Goal: Download file/media

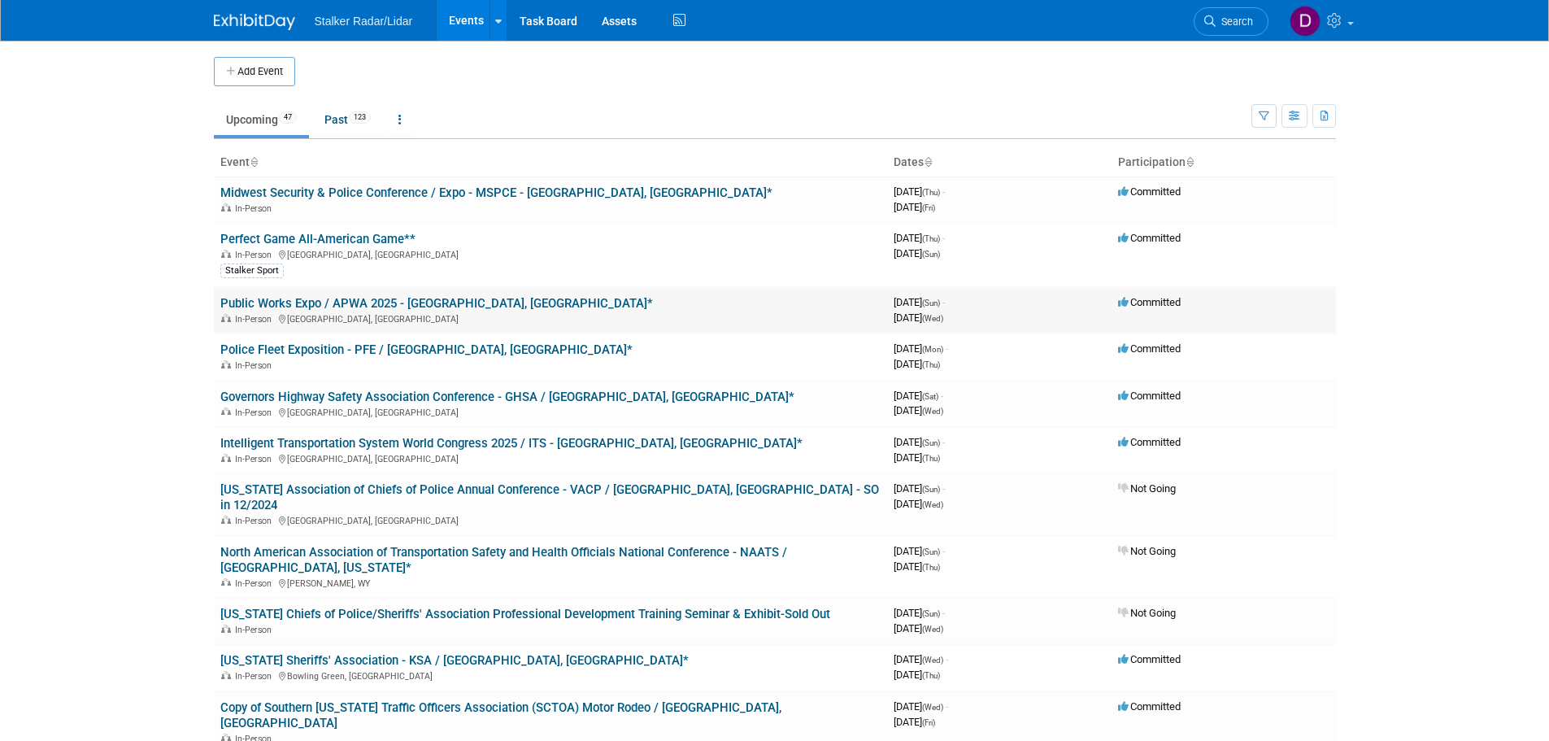
click at [339, 310] on link "Public Works Expo / APWA 2025 - [GEOGRAPHIC_DATA], [GEOGRAPHIC_DATA]*" at bounding box center [436, 303] width 433 height 15
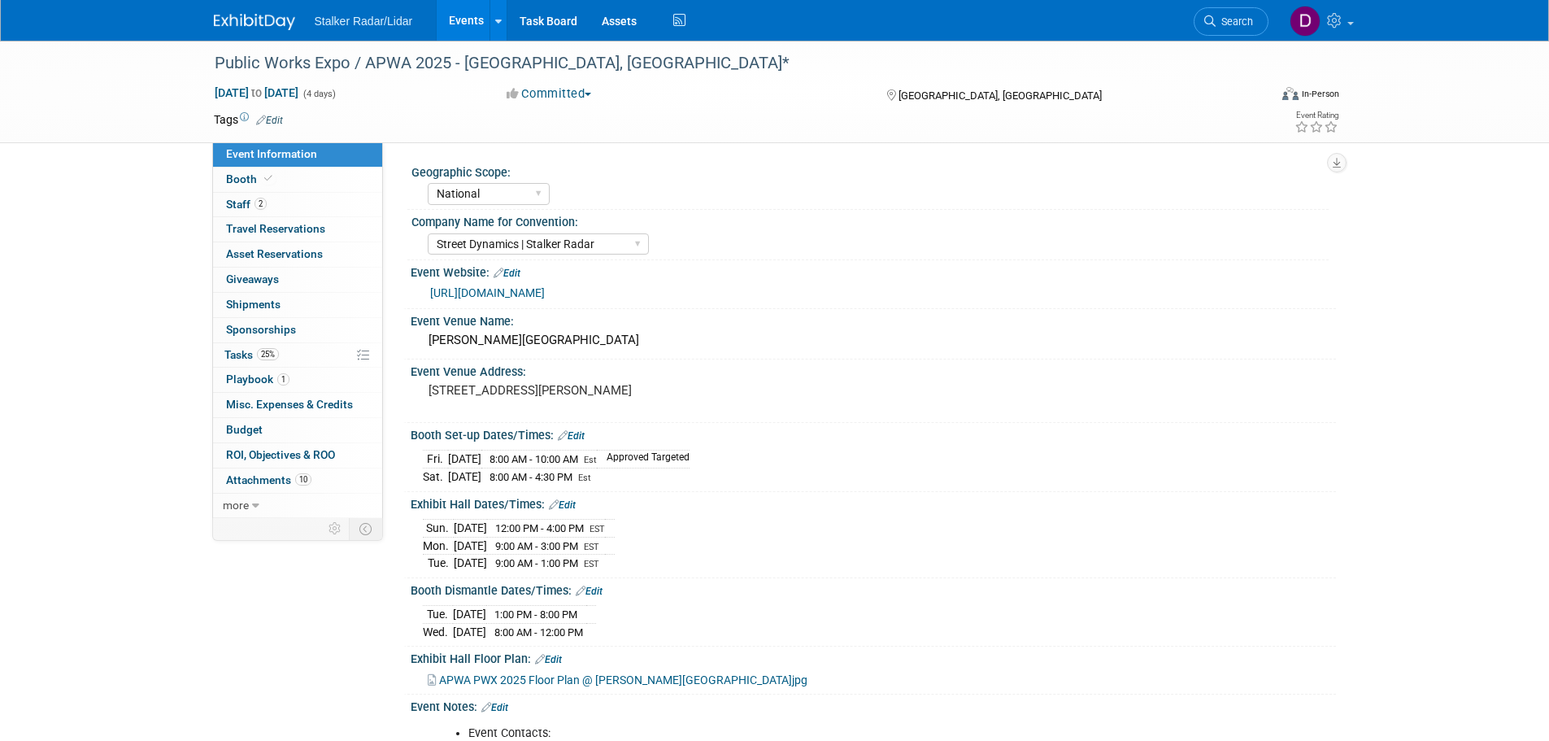
select select "National"
select select "Street Dynamics | Stalker Radar"
click at [259, 379] on span "Playbook 1" at bounding box center [257, 378] width 63 height 13
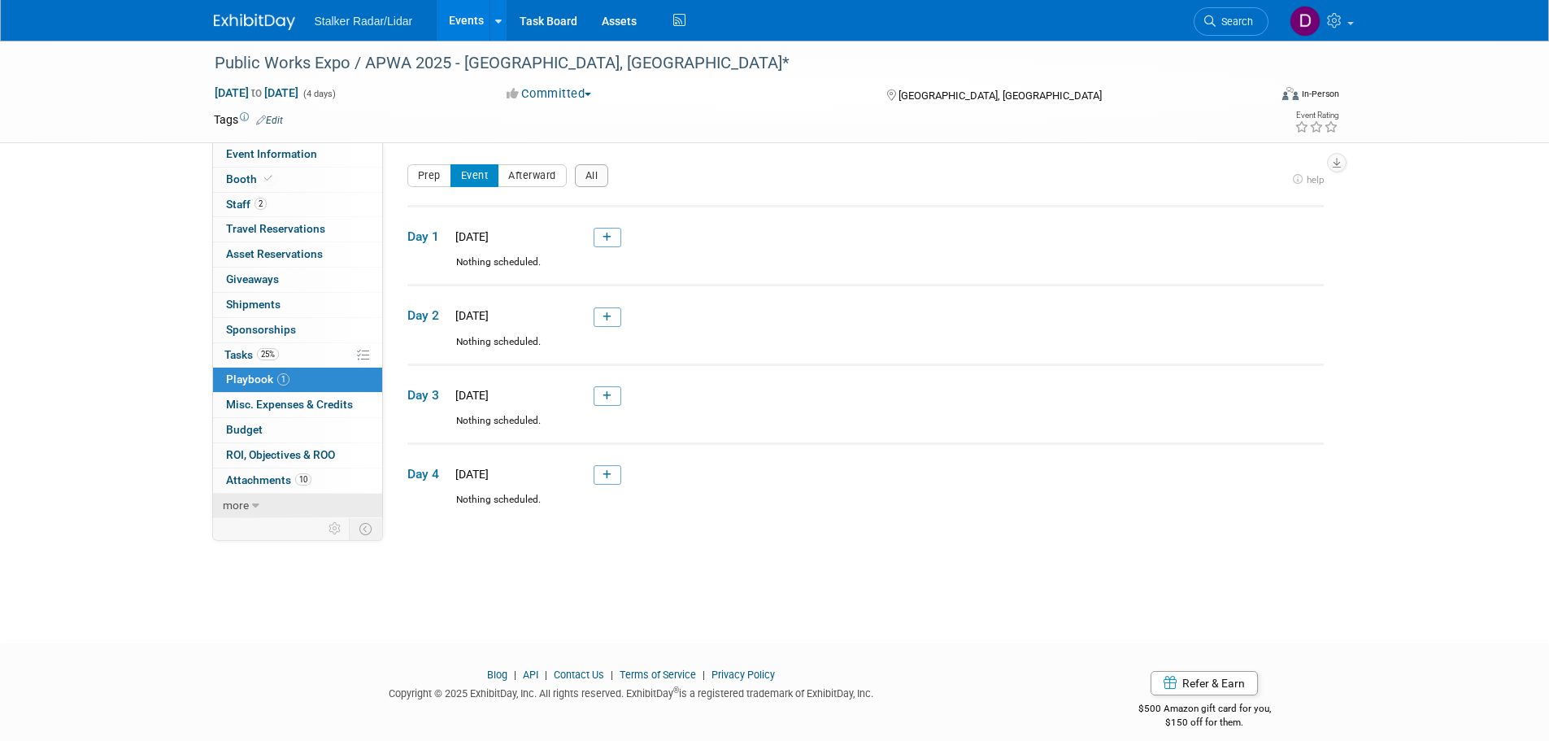
click at [252, 508] on icon at bounding box center [255, 505] width 7 height 11
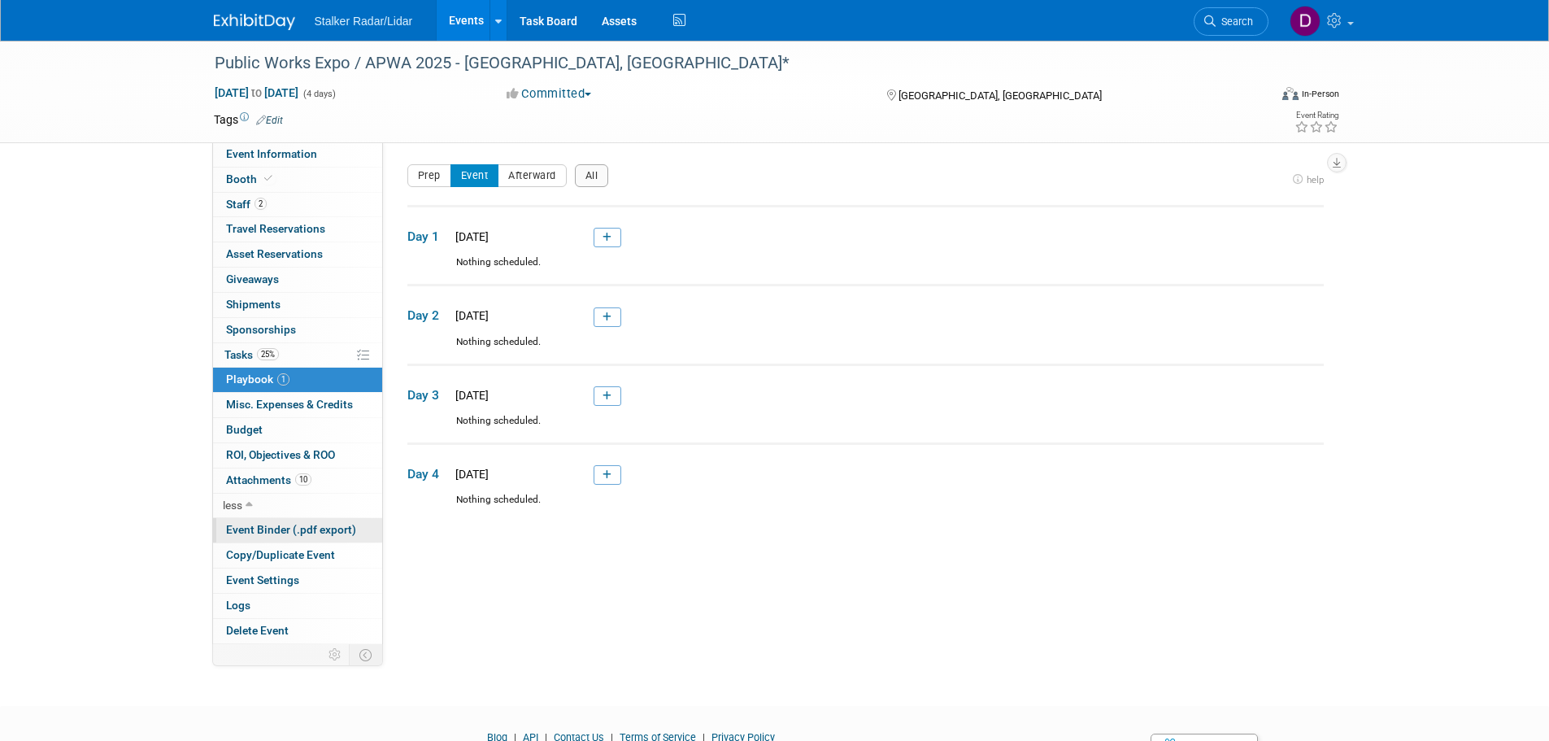
click at [258, 525] on span "Event Binder (.pdf export)" at bounding box center [291, 529] width 130 height 13
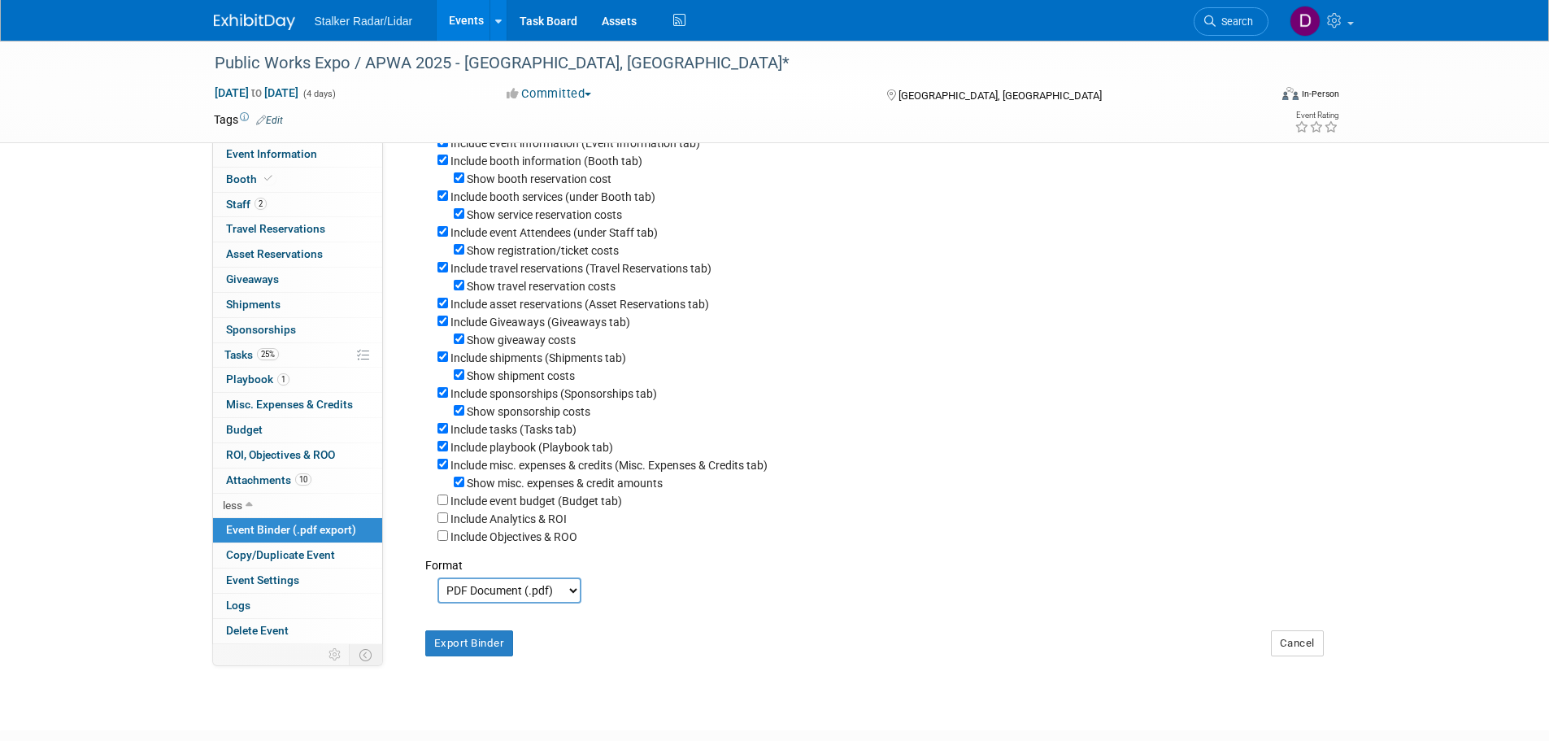
scroll to position [224, 0]
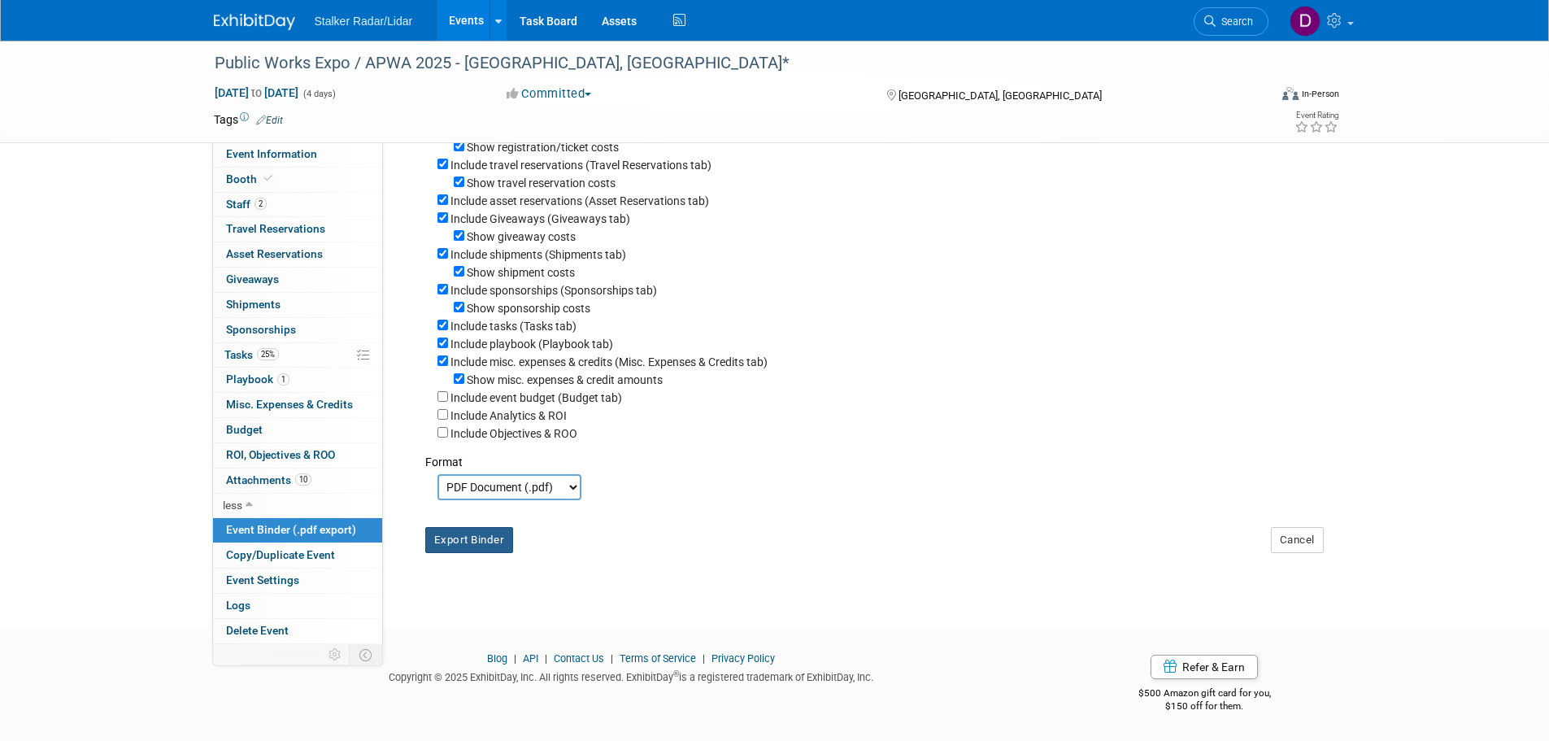
click at [454, 542] on button "Export Binder" at bounding box center [469, 540] width 89 height 26
